Goal: Task Accomplishment & Management: Complete application form

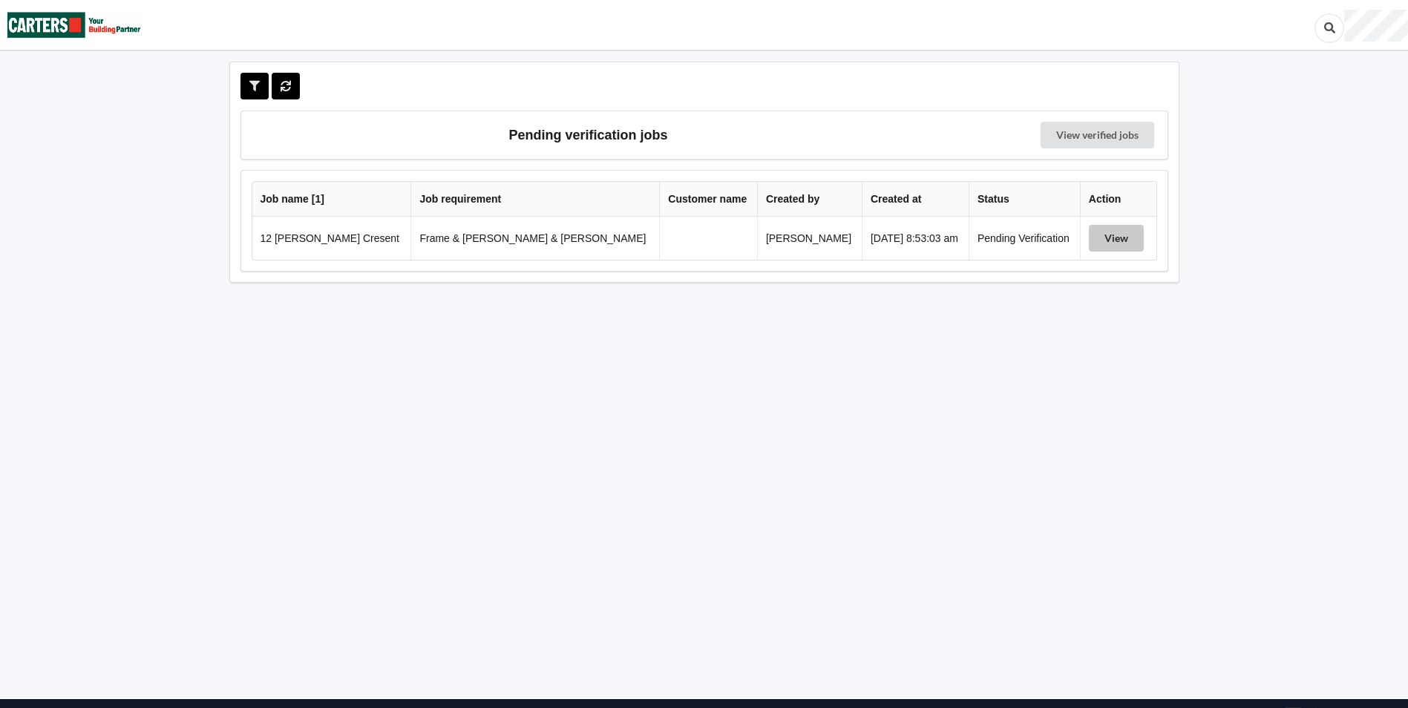
click at [1092, 244] on button "View" at bounding box center [1116, 238] width 55 height 27
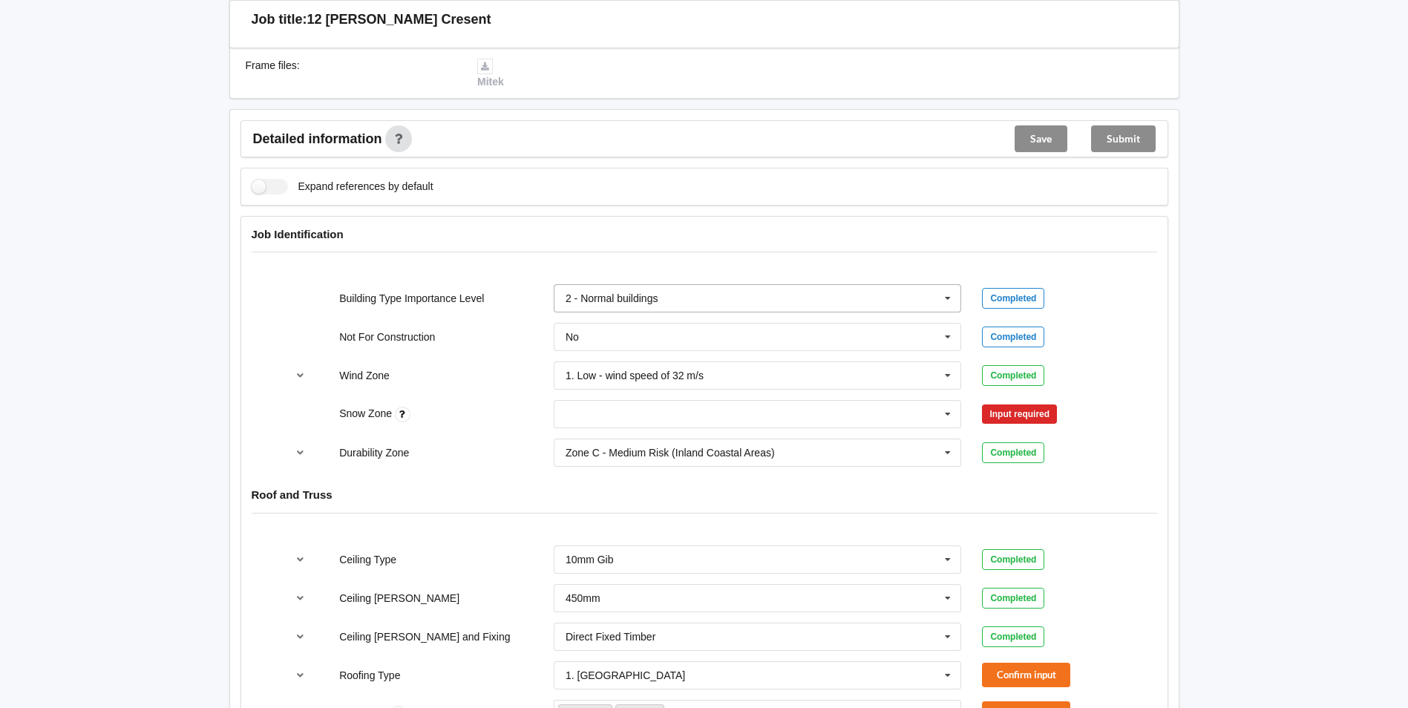
scroll to position [594, 0]
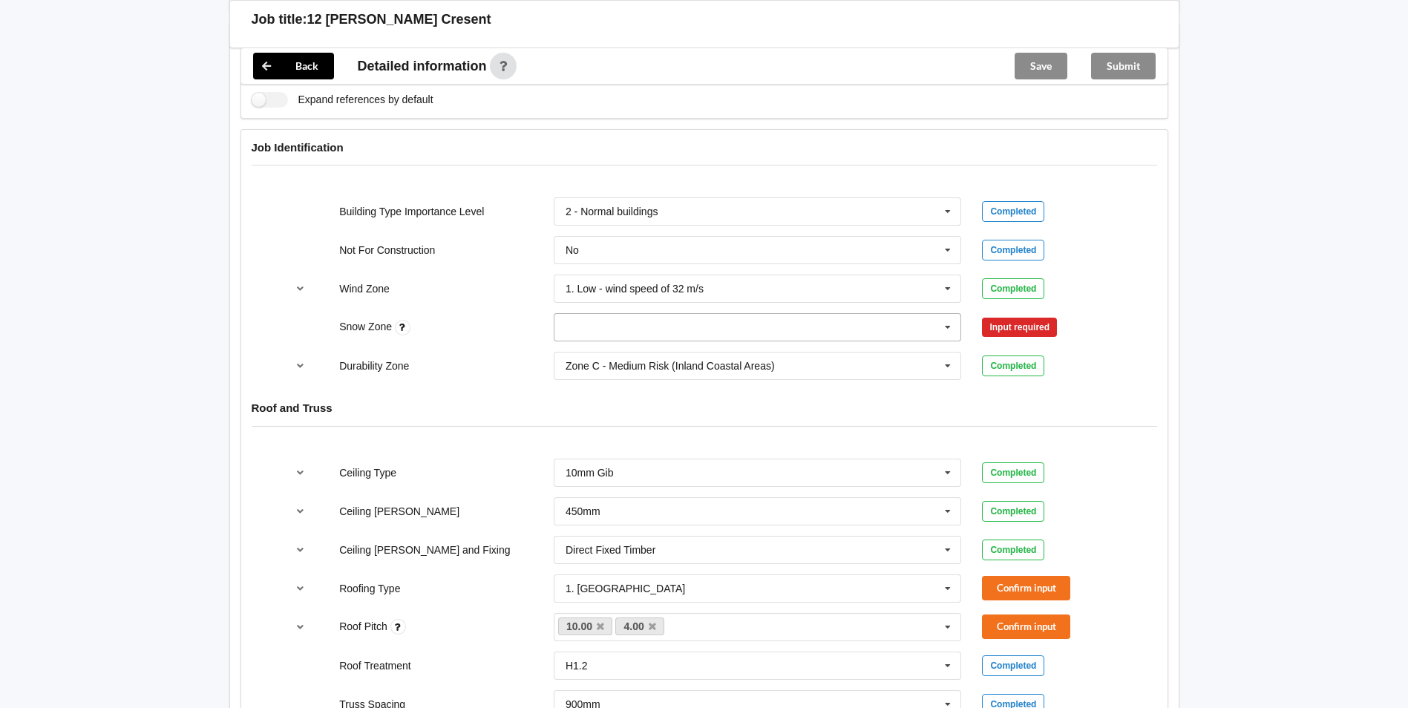
click at [947, 318] on icon at bounding box center [947, 327] width 22 height 27
click at [613, 341] on div "N0" at bounding box center [757, 354] width 407 height 27
click at [1020, 315] on button "Confirm input" at bounding box center [1026, 327] width 88 height 24
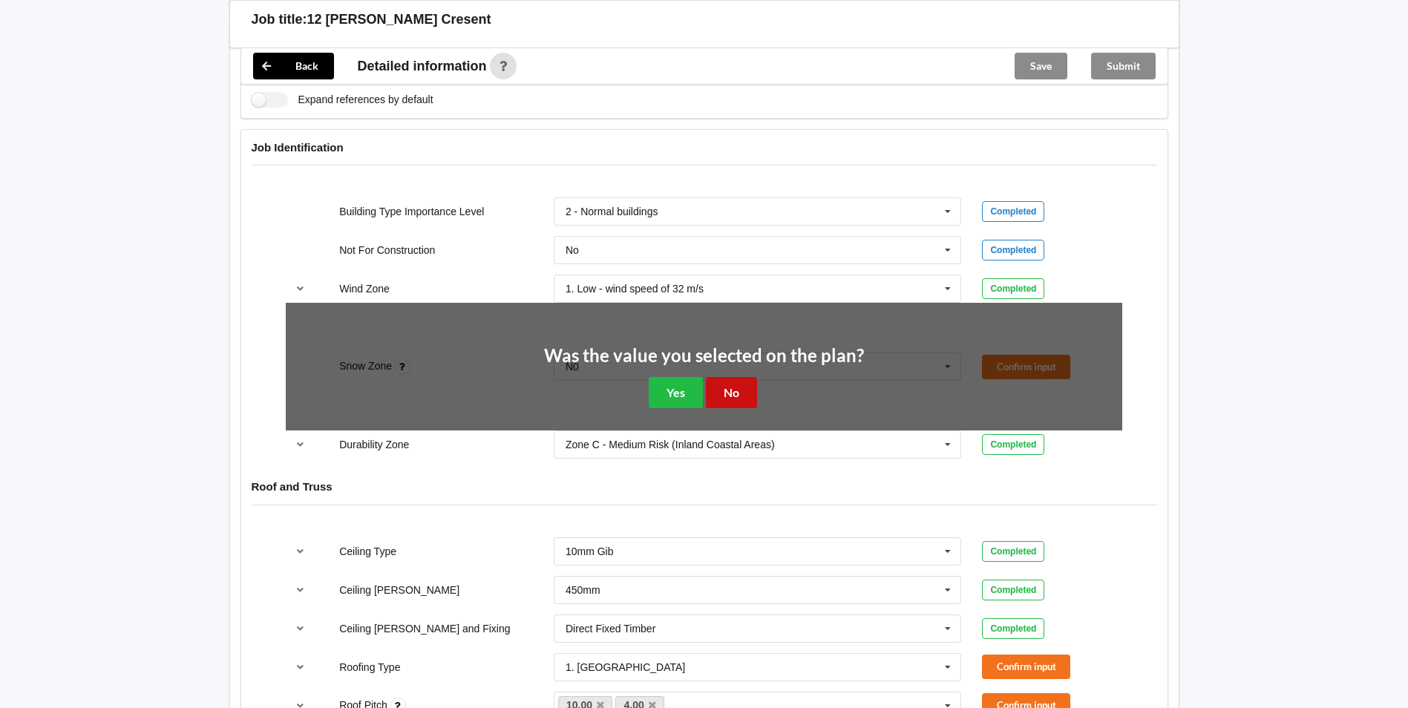
click at [749, 377] on button "No" at bounding box center [731, 392] width 51 height 30
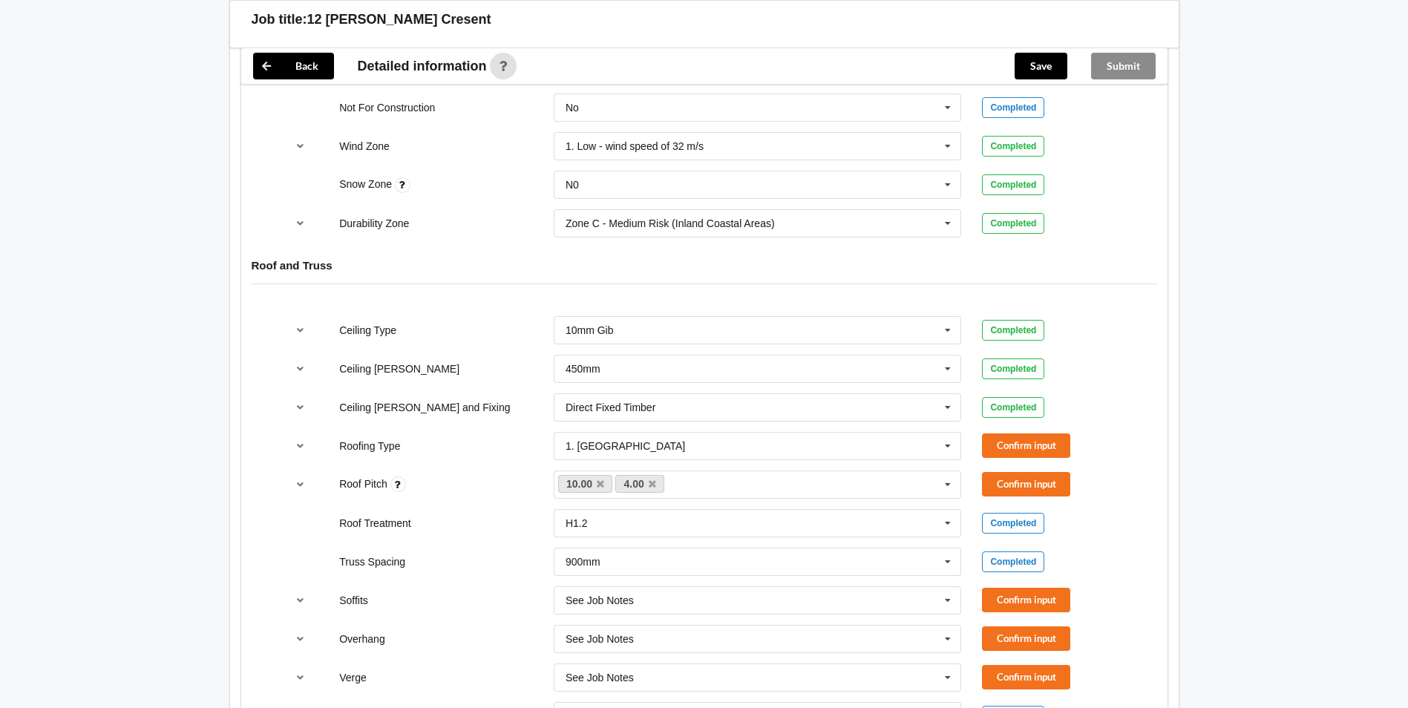
scroll to position [742, 0]
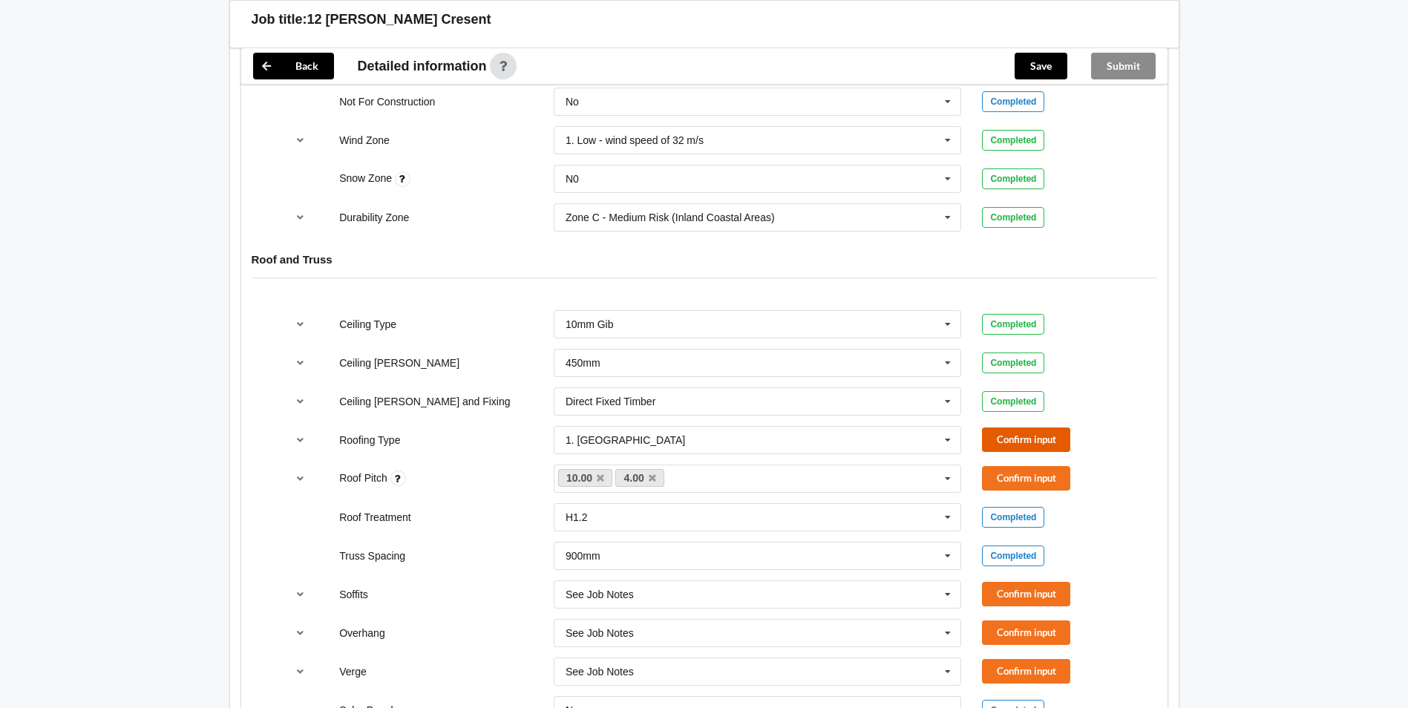
click at [1029, 427] on button "Confirm input" at bounding box center [1026, 439] width 88 height 24
click at [1017, 466] on button "Confirm input" at bounding box center [1026, 478] width 88 height 24
click at [1022, 582] on button "Confirm input" at bounding box center [1026, 594] width 88 height 24
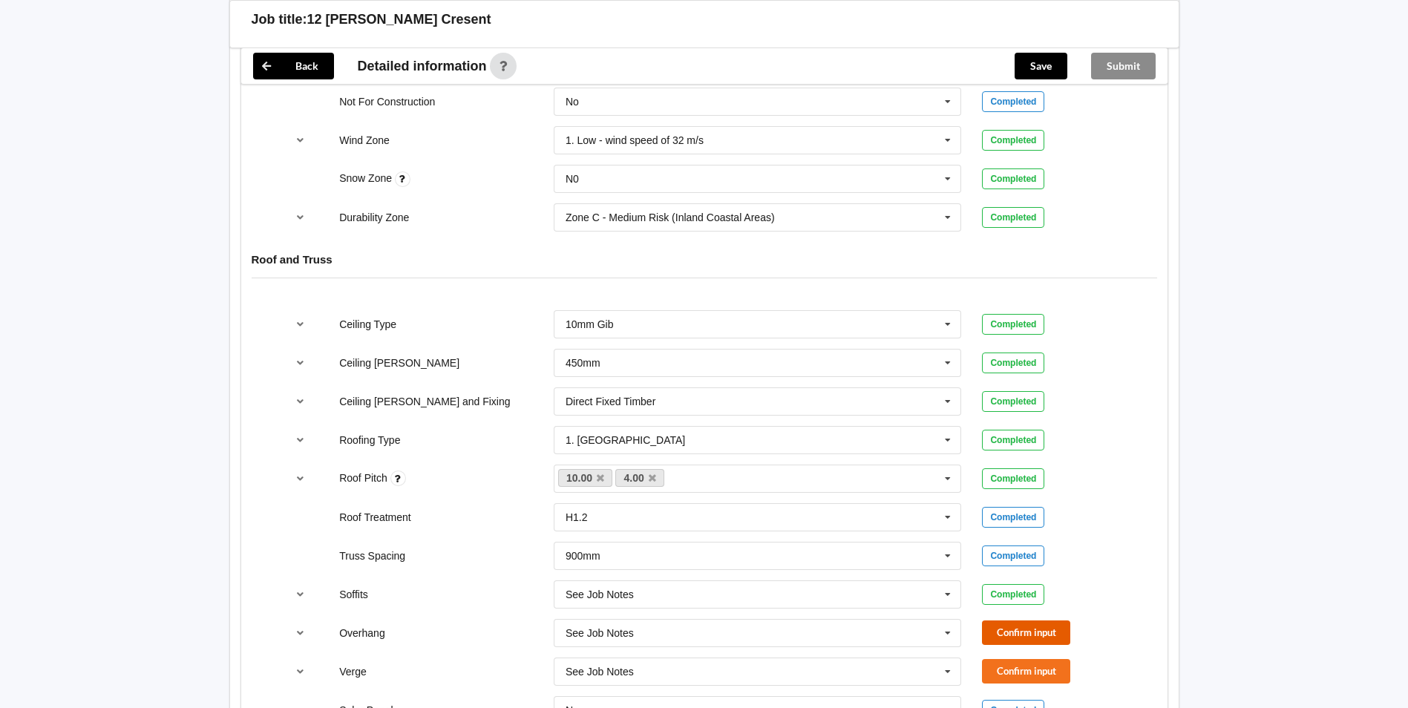
click at [1022, 620] on button "Confirm input" at bounding box center [1026, 632] width 88 height 24
click at [1020, 659] on button "Confirm input" at bounding box center [1026, 671] width 88 height 24
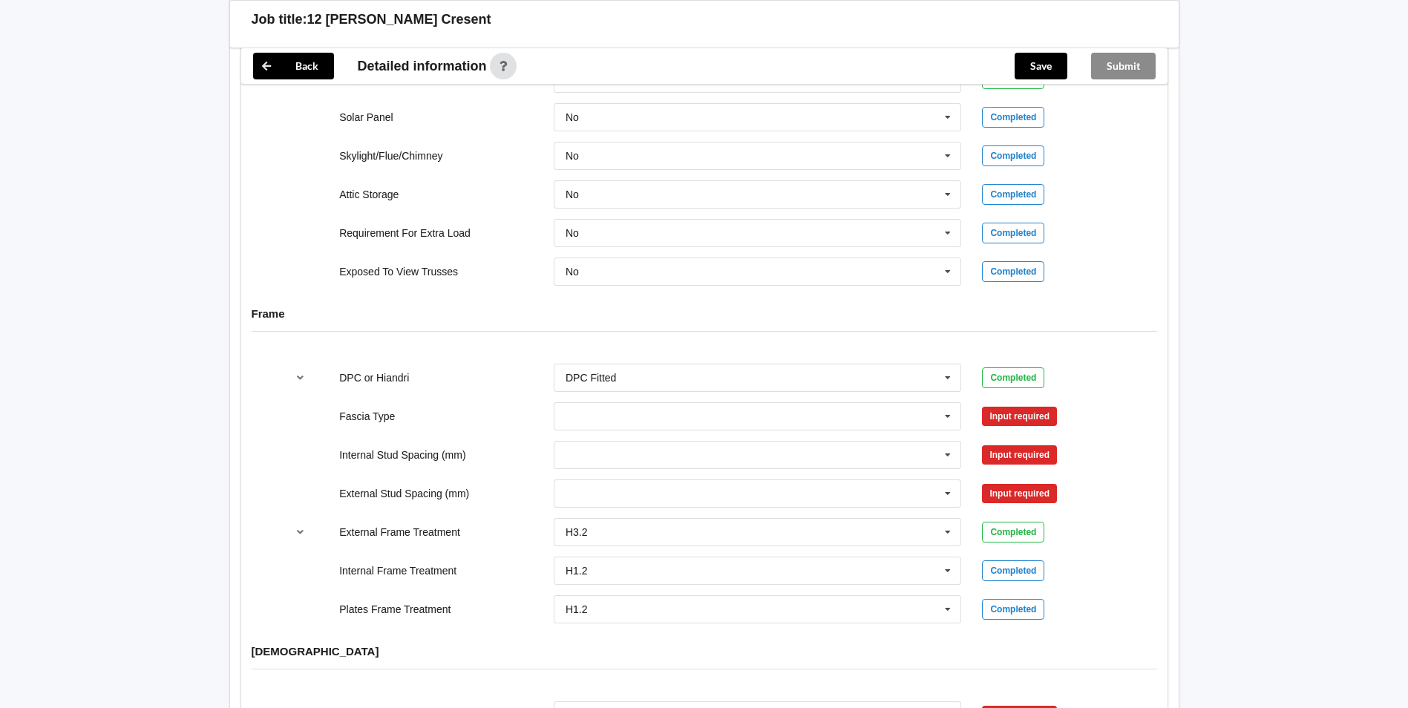
scroll to position [1336, 0]
click at [947, 402] on icon at bounding box center [947, 415] width 22 height 27
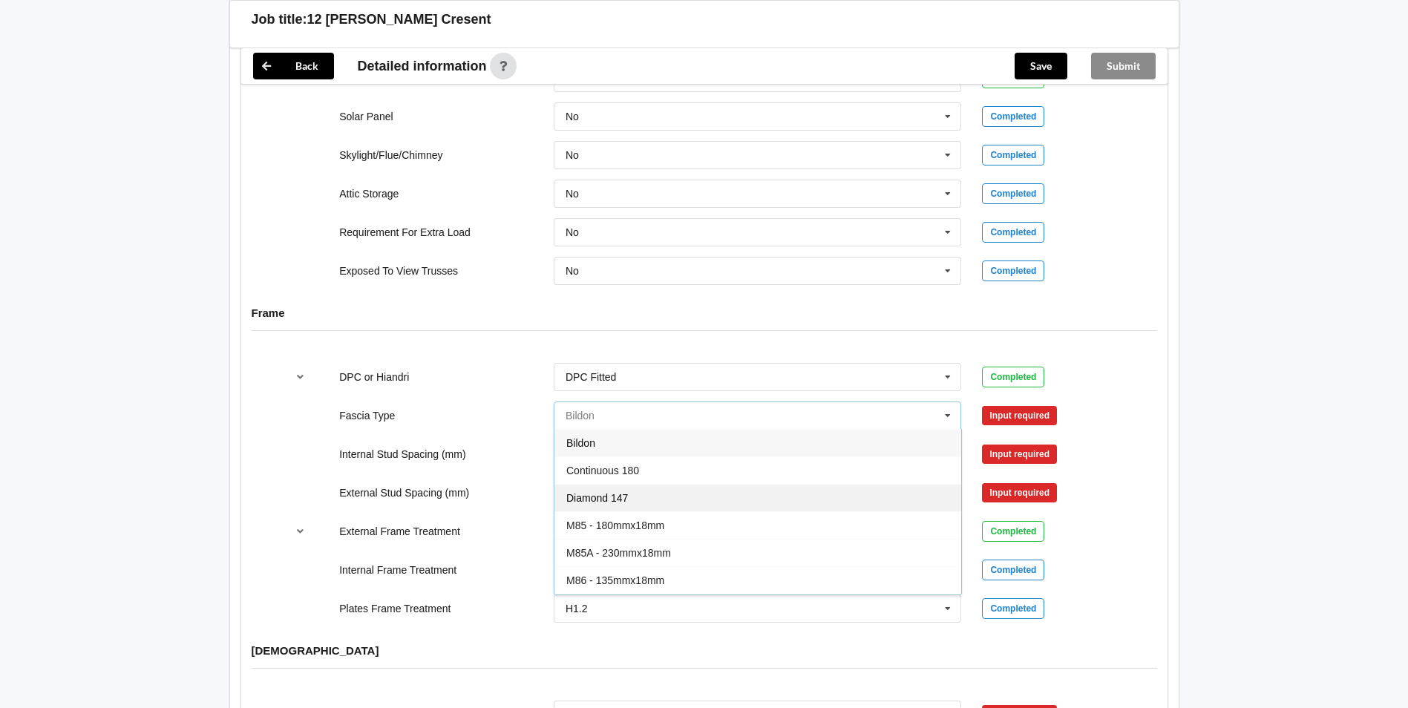
scroll to position [74, 0]
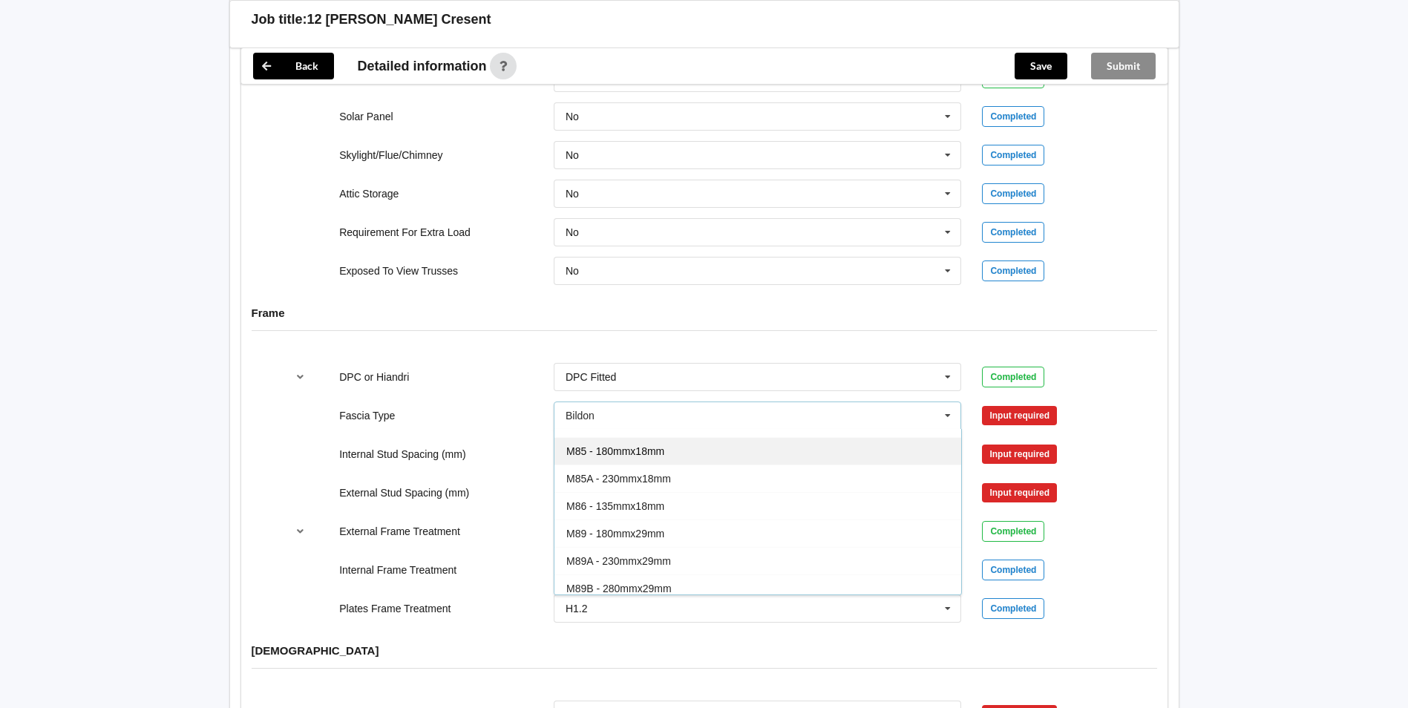
click at [673, 439] on div "M85 - 180mmx18mm" at bounding box center [757, 450] width 407 height 27
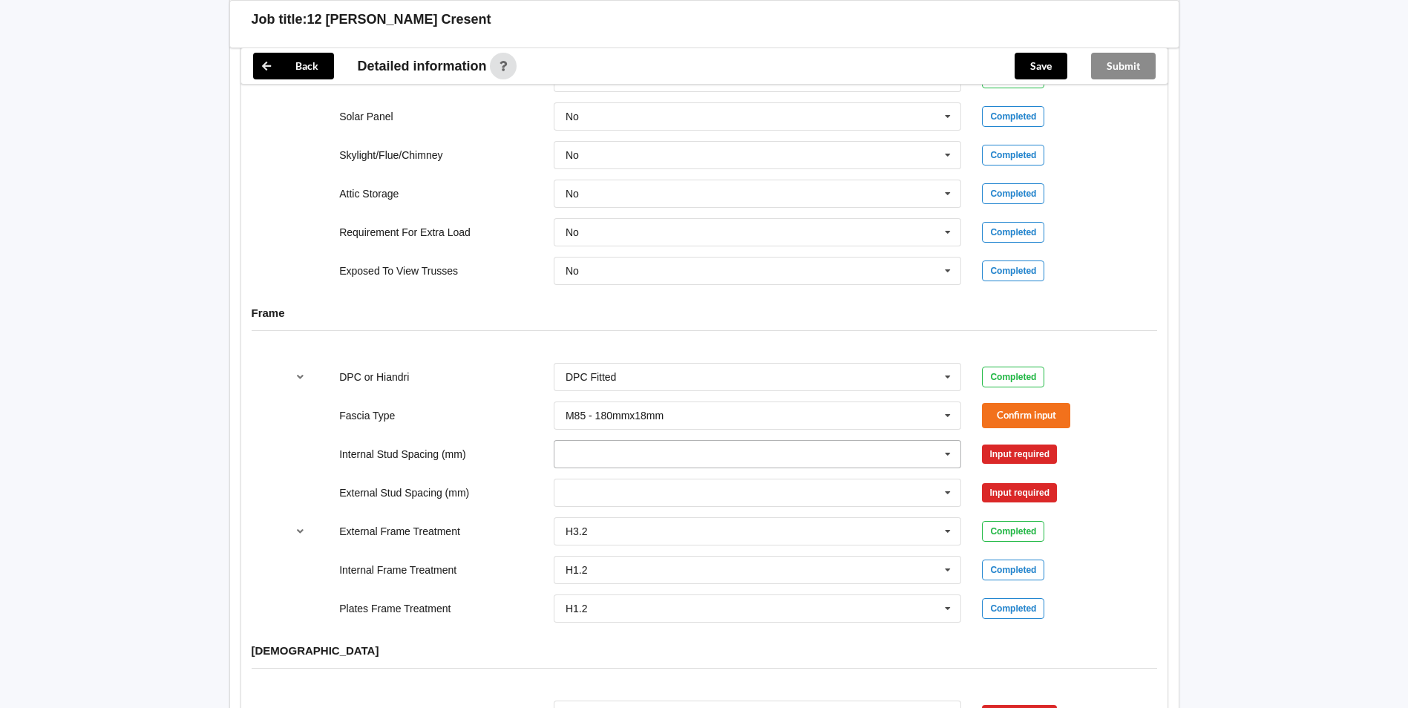
click at [949, 441] on icon at bounding box center [947, 454] width 22 height 27
click at [602, 578] on div "600" at bounding box center [757, 590] width 407 height 27
click at [945, 480] on icon at bounding box center [947, 492] width 22 height 27
click at [599, 616] on div "600" at bounding box center [757, 629] width 407 height 27
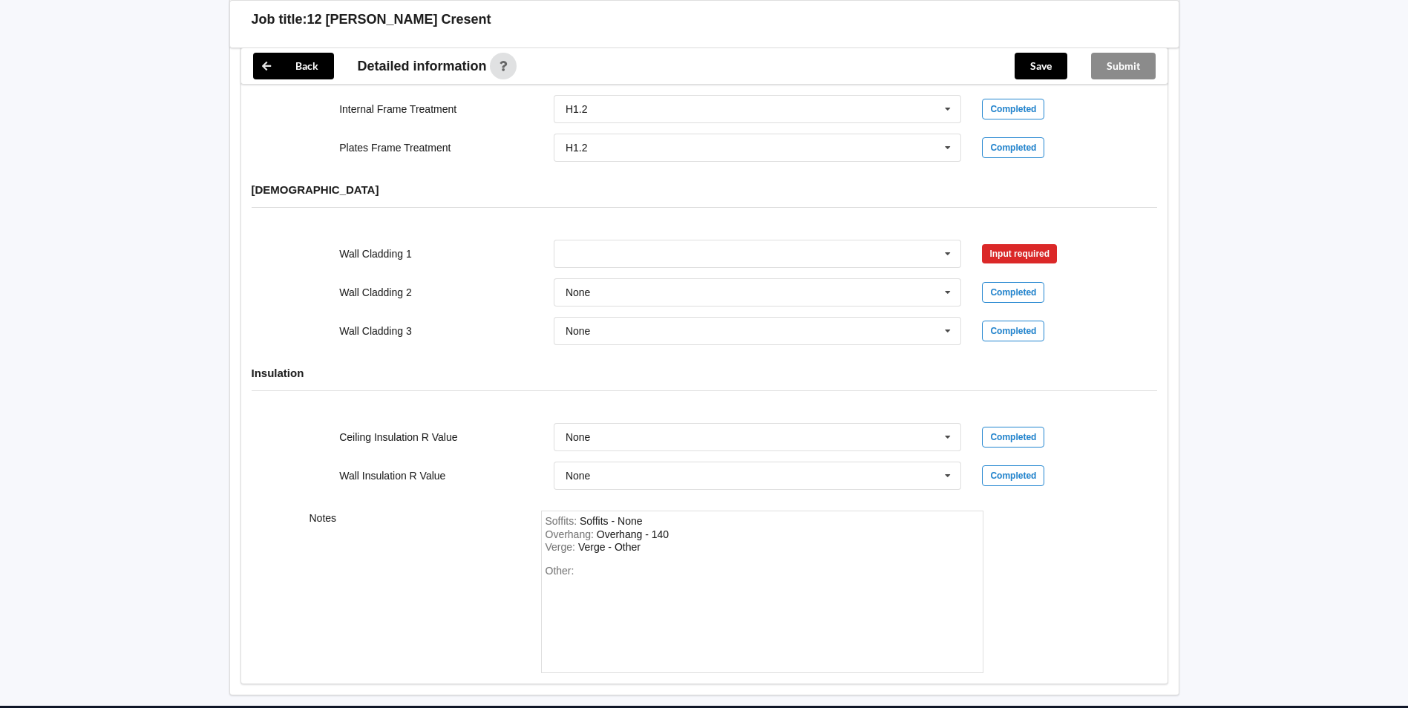
scroll to position [1854, 0]
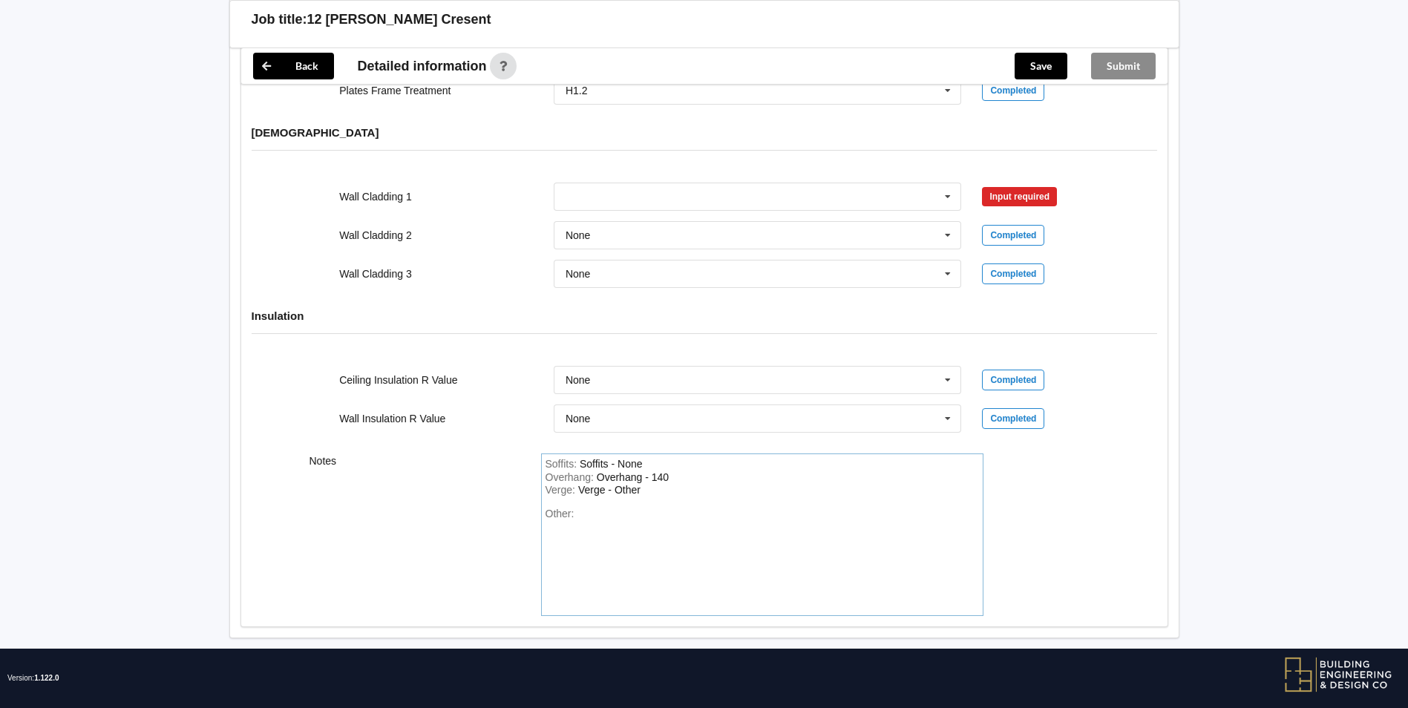
click at [597, 508] on div "Other:" at bounding box center [761, 560] width 433 height 104
click at [549, 533] on div "fascia is H3.2" at bounding box center [576, 539] width 62 height 12
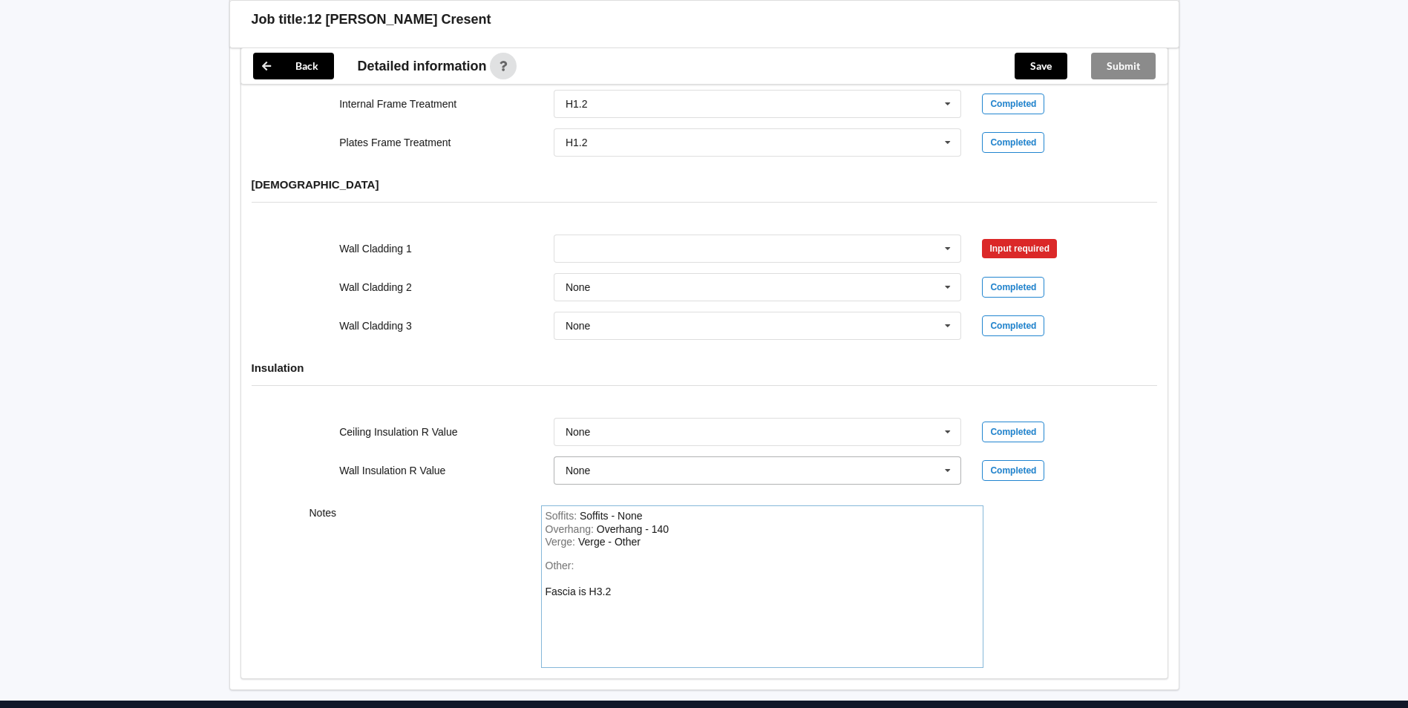
scroll to position [1779, 0]
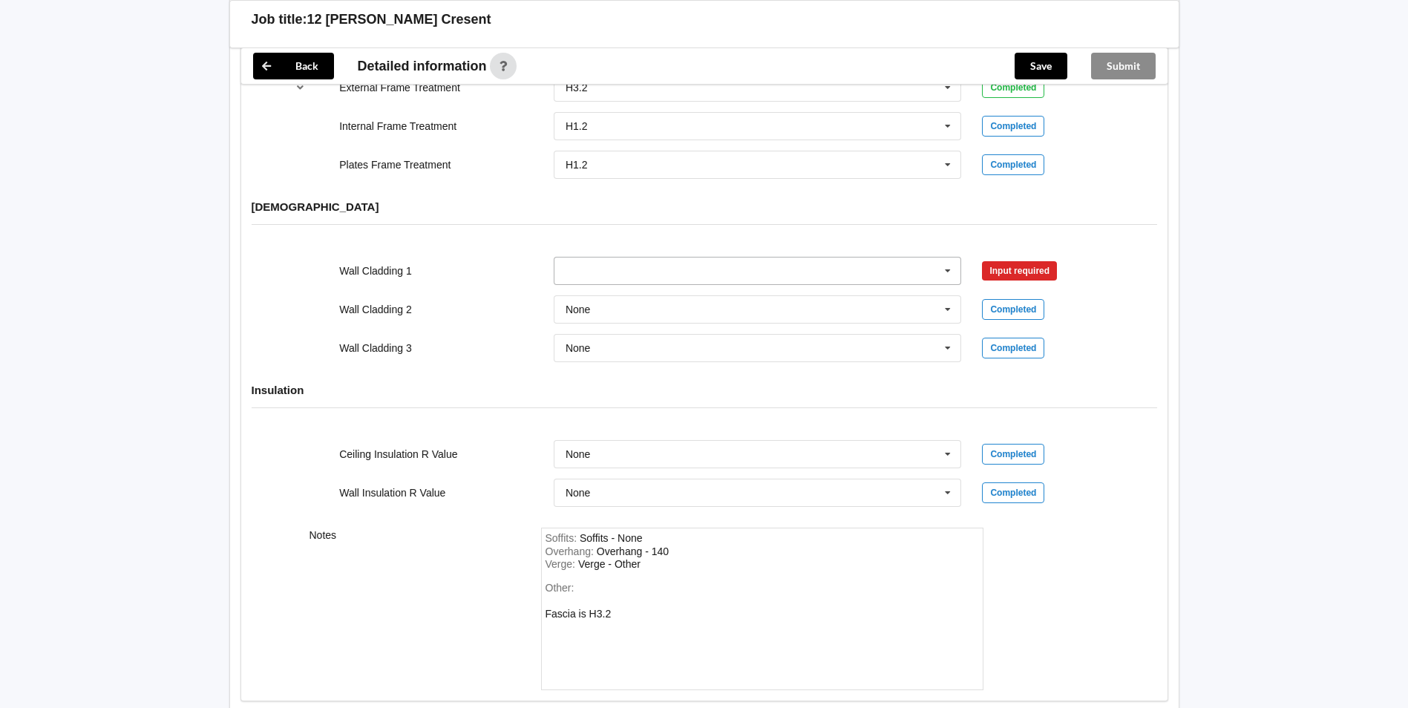
click at [951, 260] on icon at bounding box center [947, 270] width 22 height 27
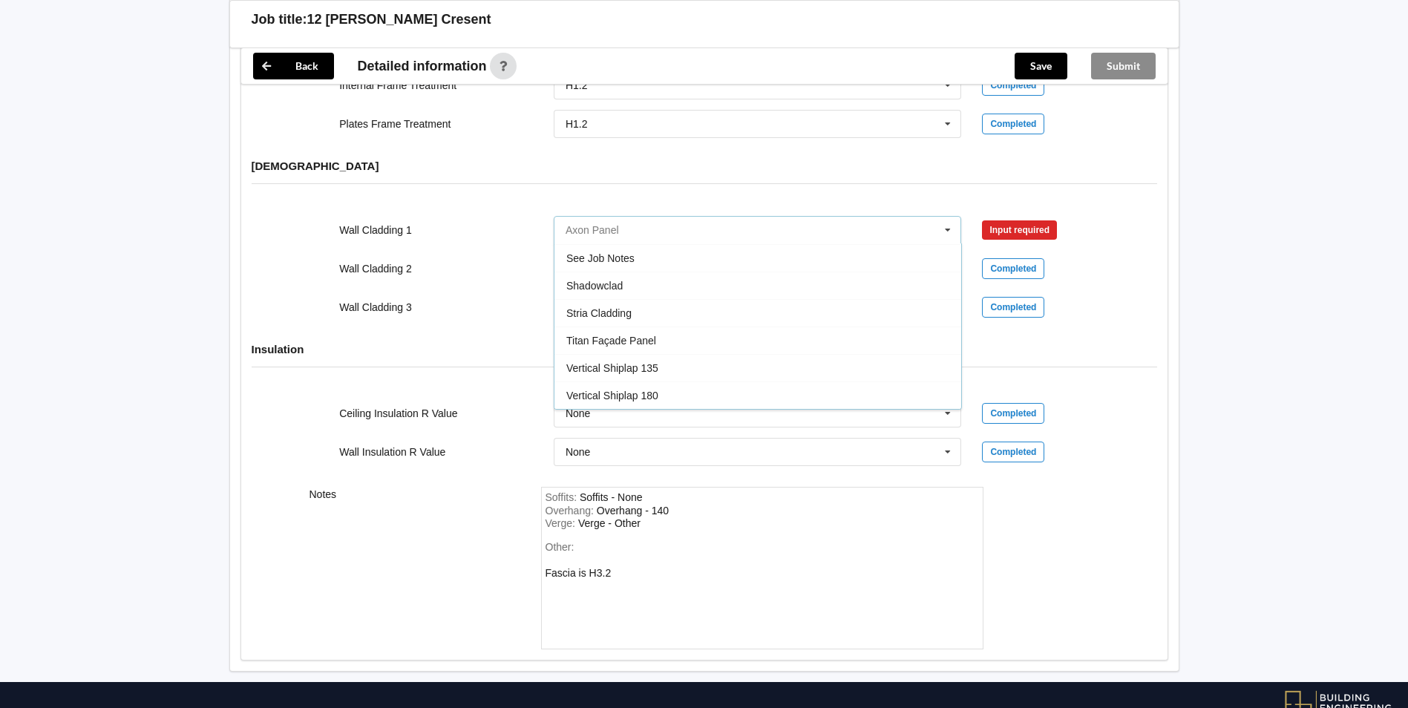
scroll to position [1854, 0]
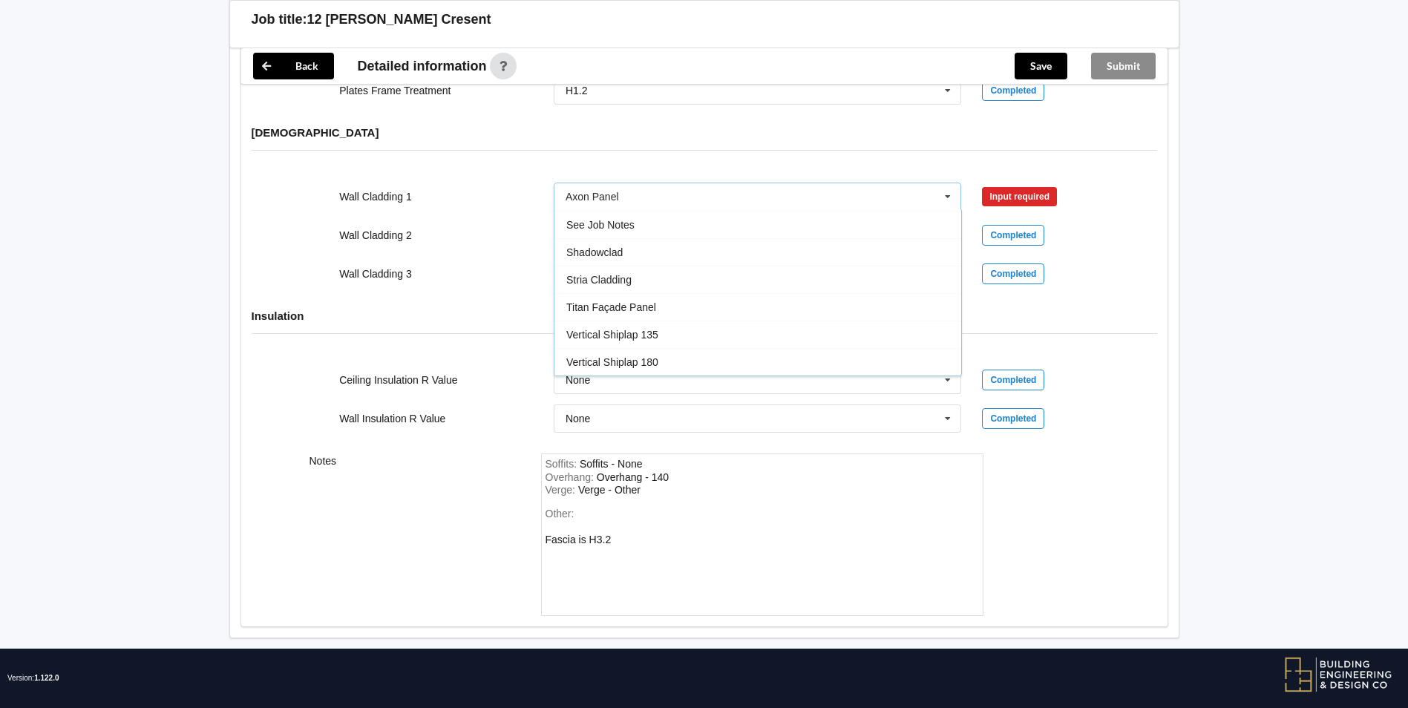
click at [642, 211] on div "See Job Notes" at bounding box center [757, 224] width 407 height 27
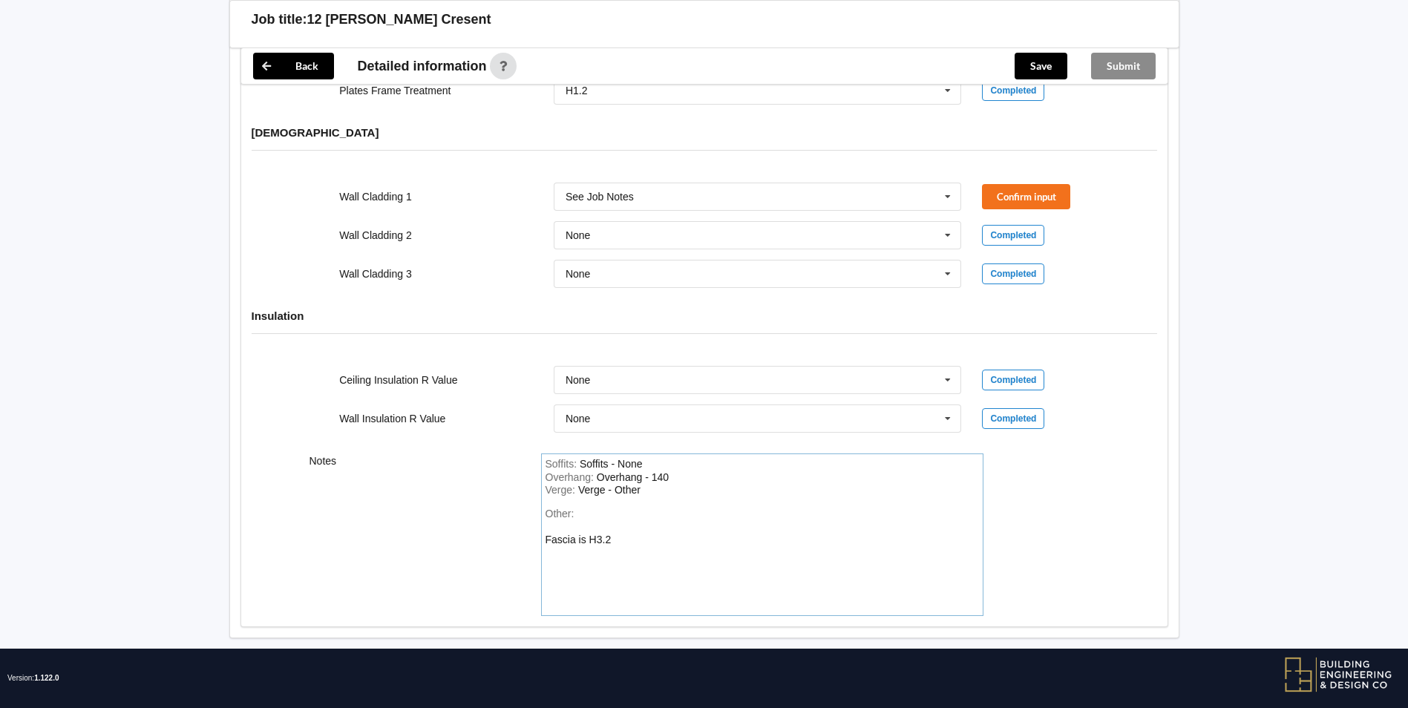
click at [631, 522] on div "Other: Fascia is H3.2" at bounding box center [761, 560] width 433 height 104
click at [1032, 184] on button "Confirm input" at bounding box center [1026, 196] width 88 height 24
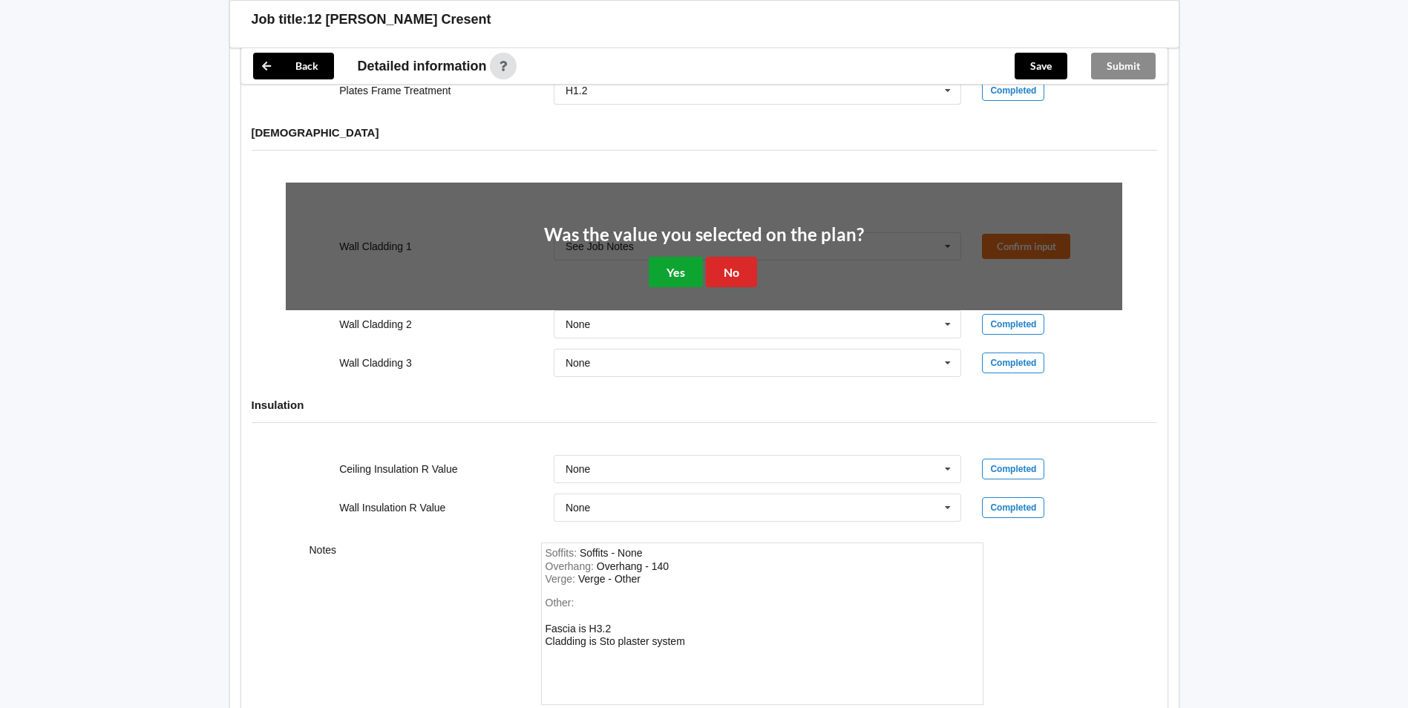
click at [676, 257] on button "Yes" at bounding box center [676, 272] width 54 height 30
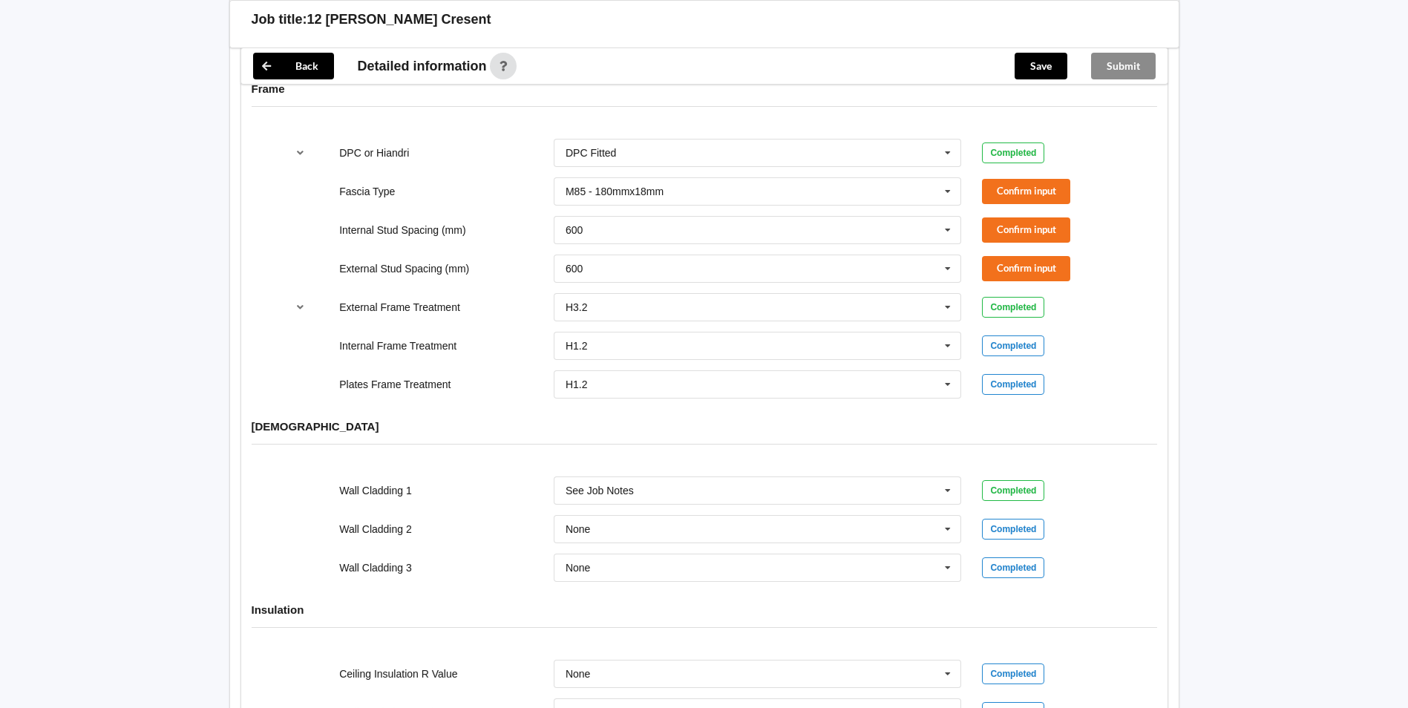
scroll to position [1557, 0]
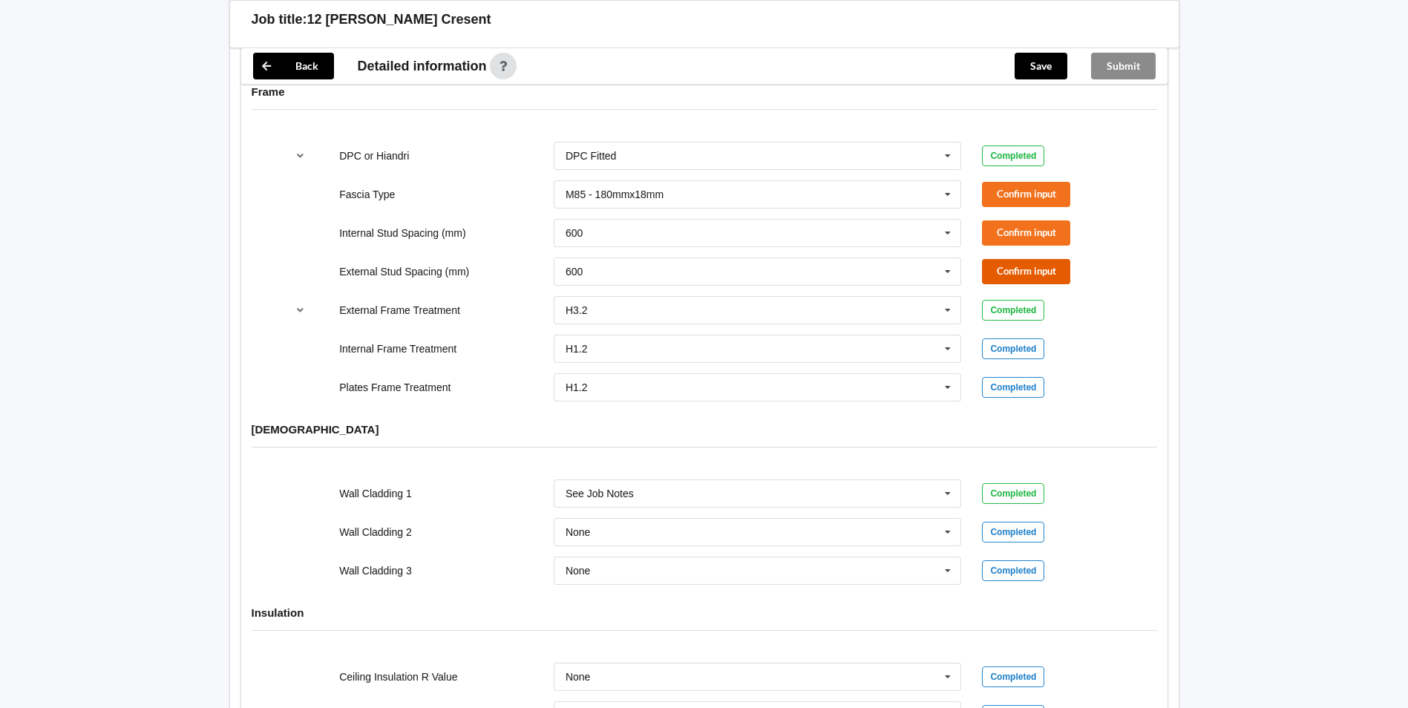
click at [1025, 260] on button "Confirm input" at bounding box center [1026, 271] width 88 height 24
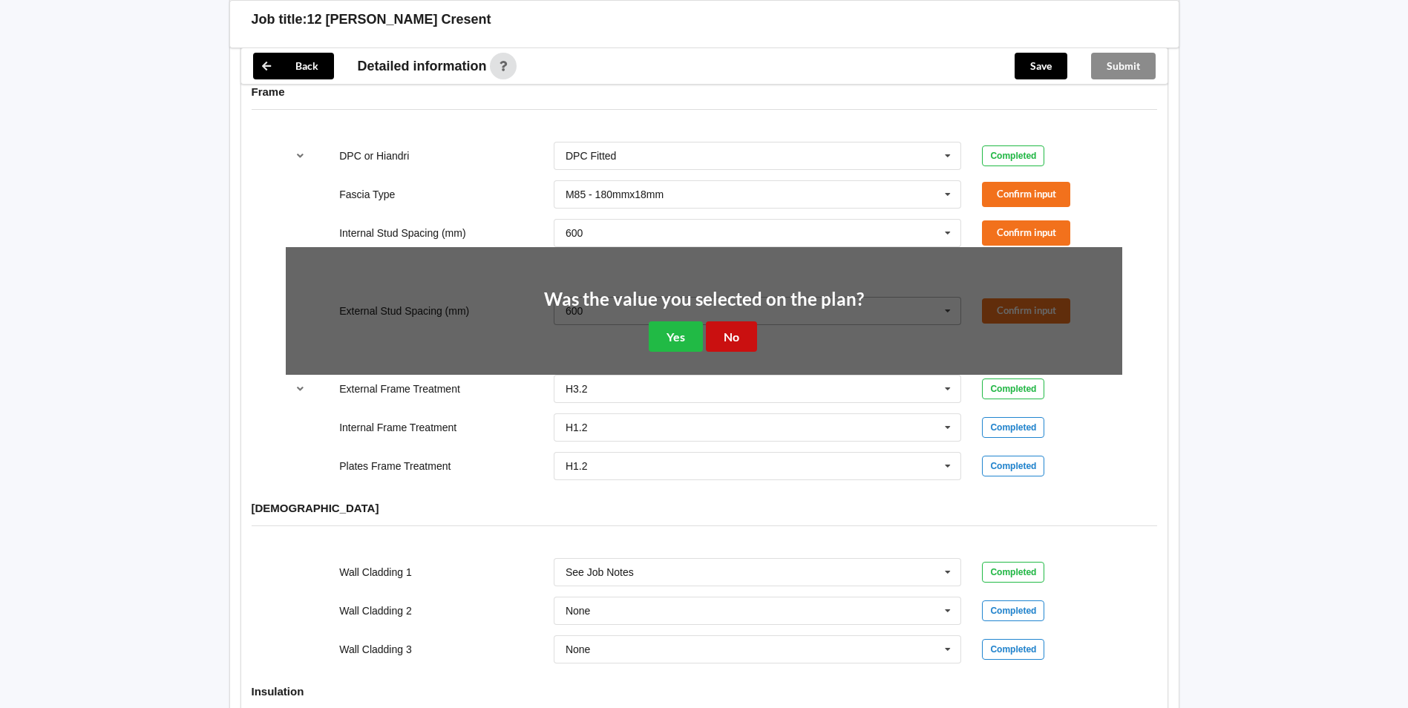
drag, startPoint x: 729, startPoint y: 324, endPoint x: 924, endPoint y: 252, distance: 207.6
click at [736, 324] on button "No" at bounding box center [731, 336] width 51 height 30
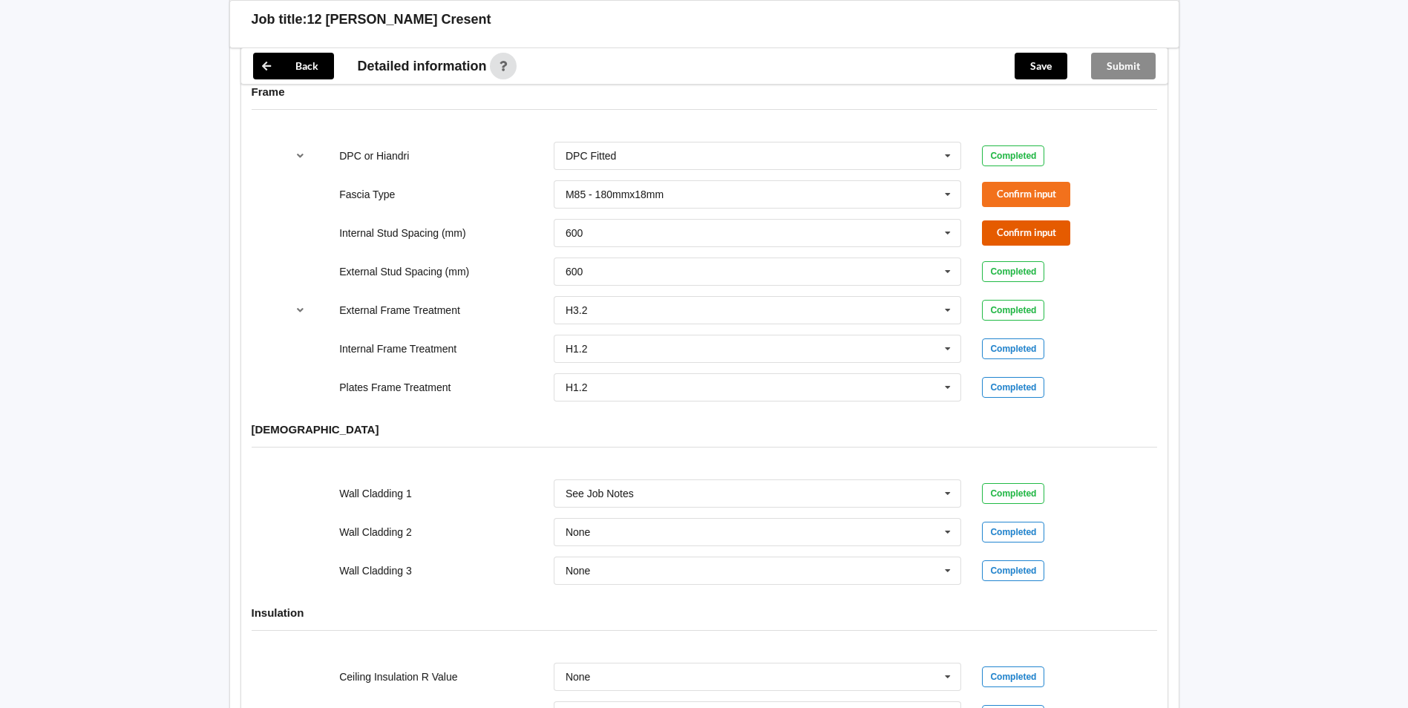
click at [1026, 220] on button "Confirm input" at bounding box center [1026, 232] width 88 height 24
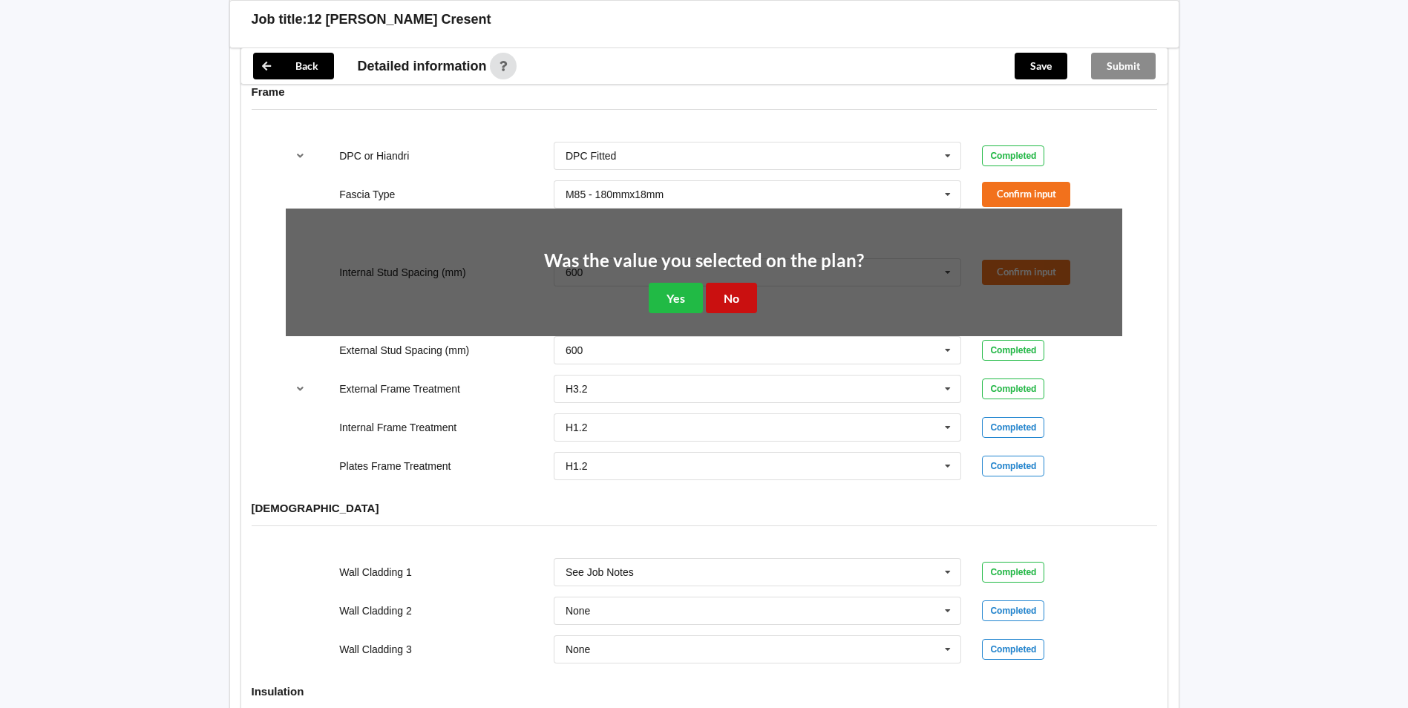
click at [749, 283] on button "No" at bounding box center [731, 298] width 51 height 30
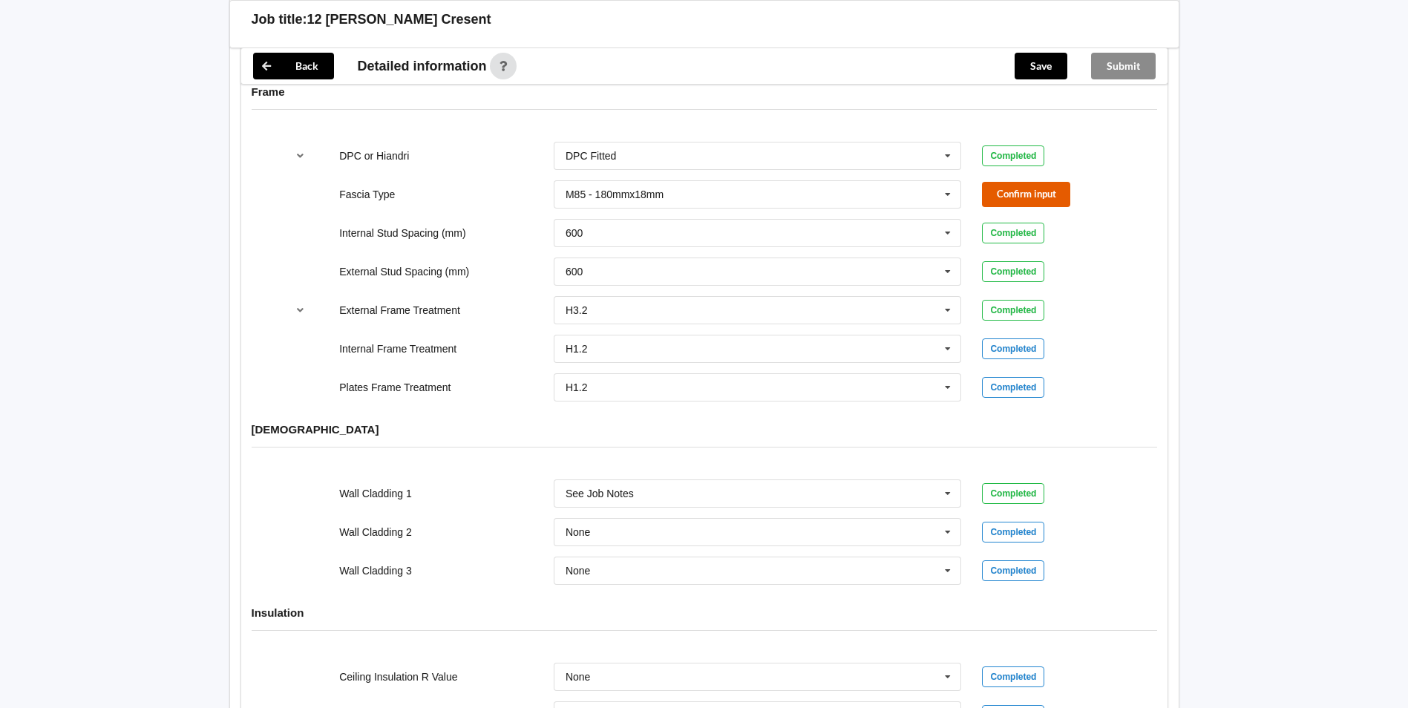
click at [1037, 191] on button "Confirm input" at bounding box center [1026, 194] width 88 height 24
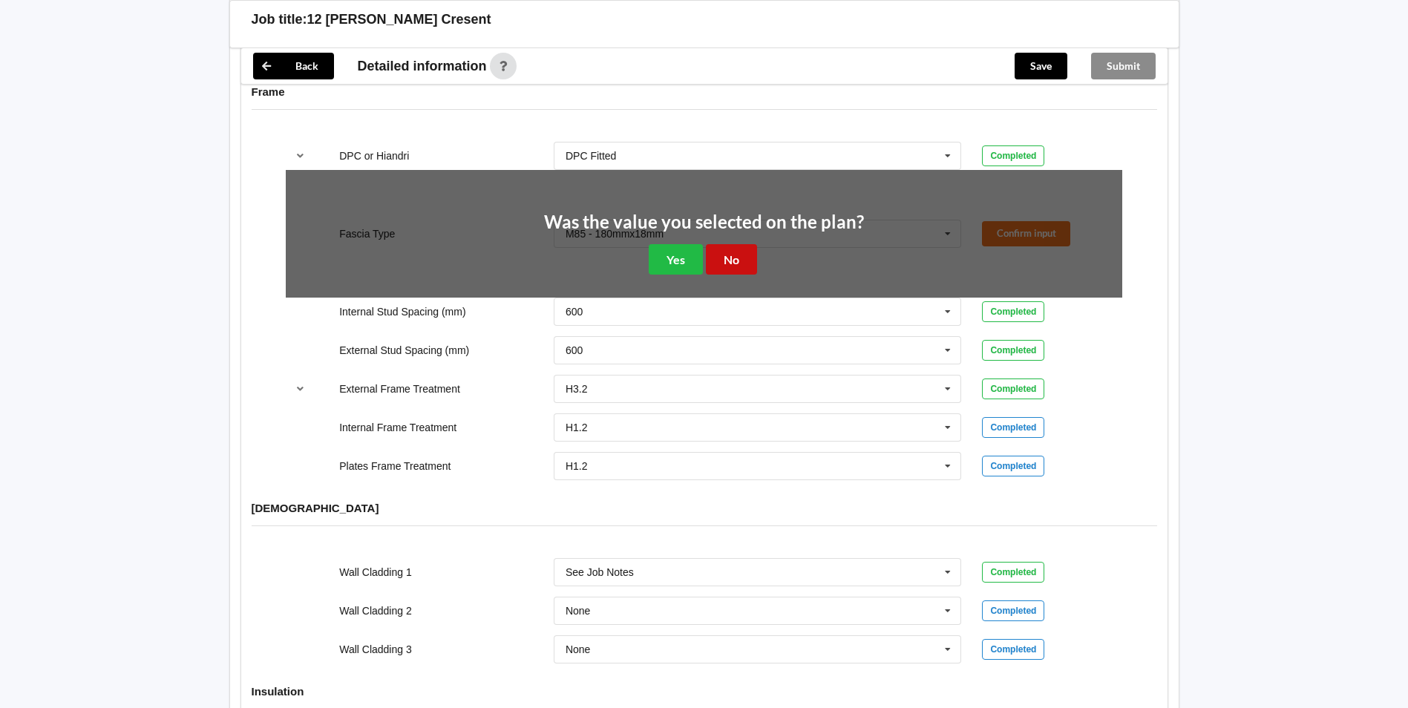
drag, startPoint x: 726, startPoint y: 239, endPoint x: 1043, endPoint y: 289, distance: 320.8
click at [732, 244] on button "No" at bounding box center [731, 259] width 51 height 30
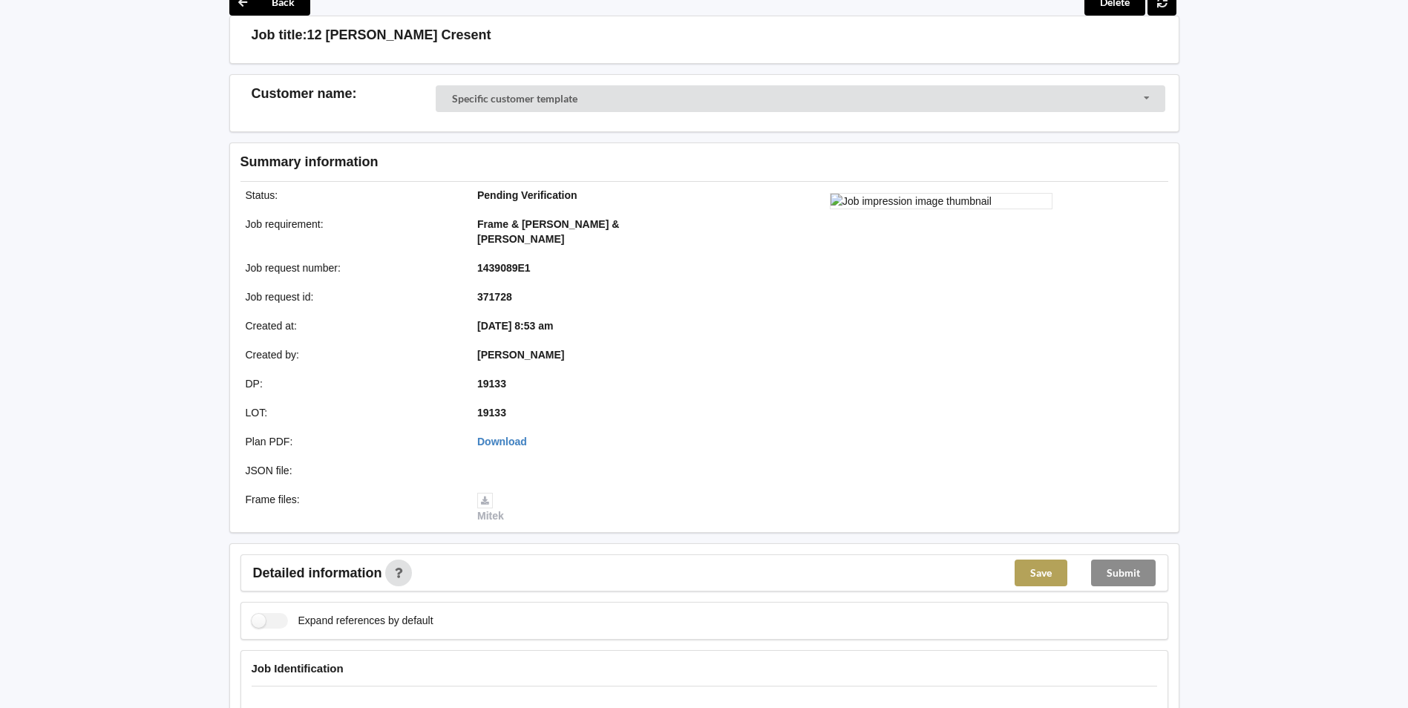
click at [1053, 559] on button "Save" at bounding box center [1040, 572] width 53 height 27
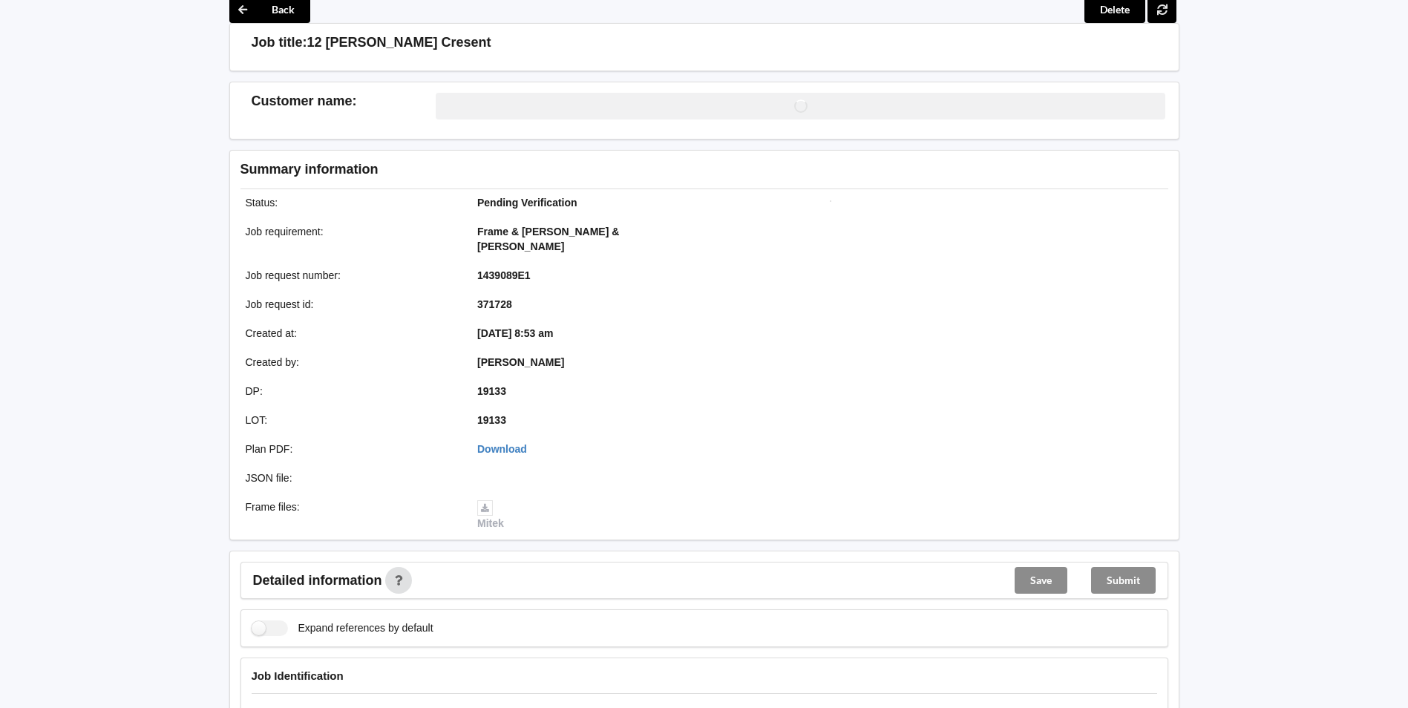
scroll to position [73, 0]
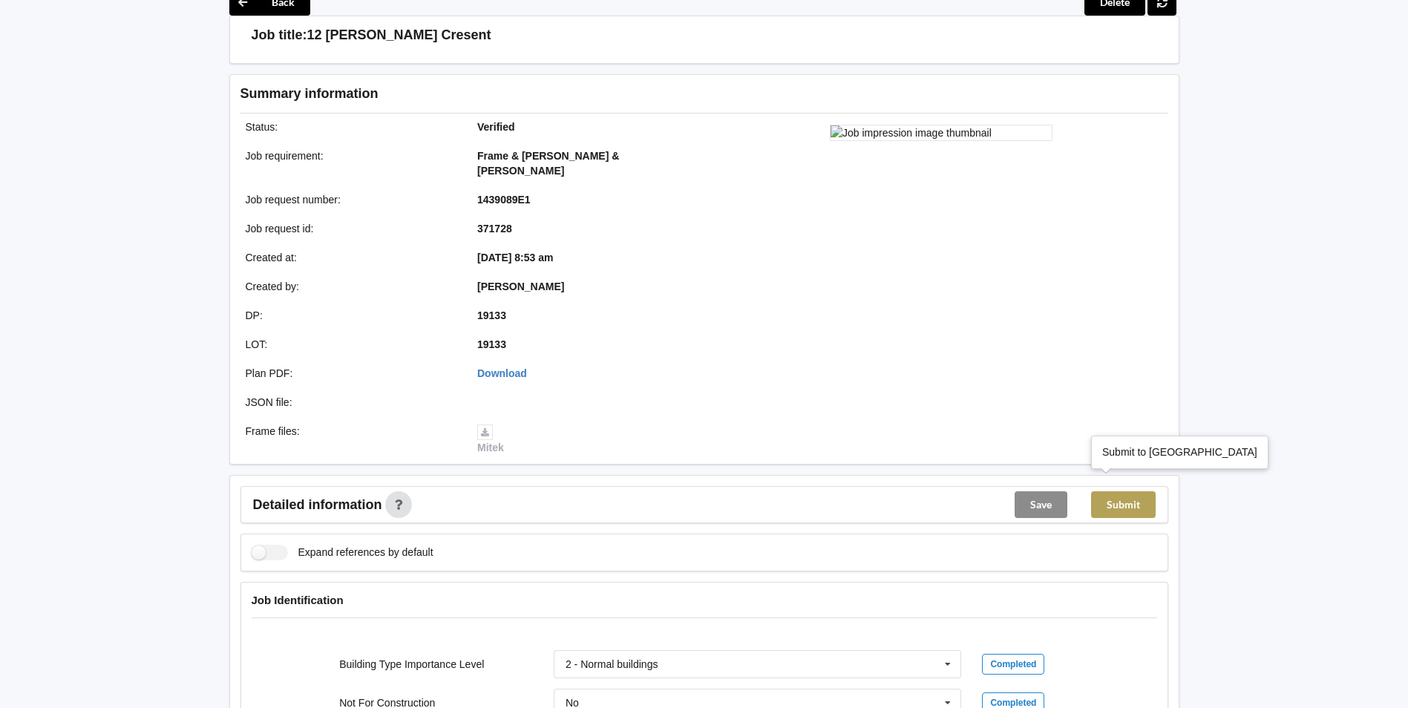
click at [1108, 491] on button "Submit" at bounding box center [1123, 504] width 65 height 27
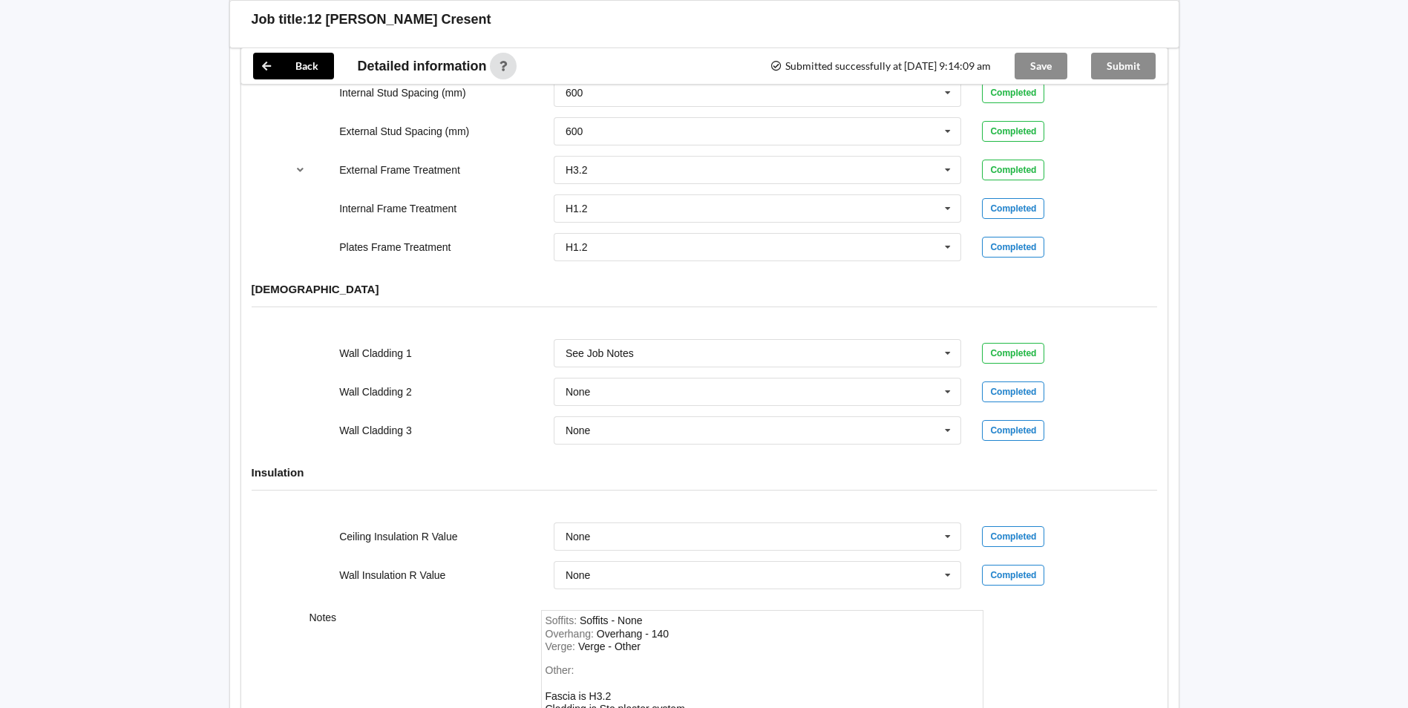
scroll to position [1192, 0]
